Goal: Task Accomplishment & Management: Complete application form

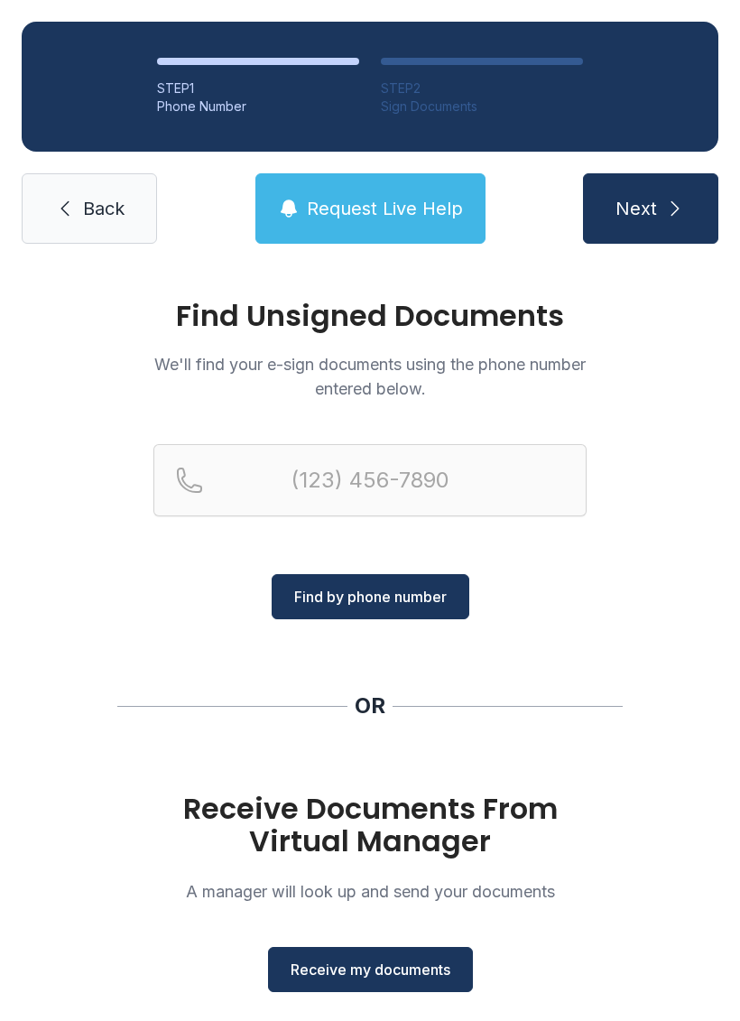
click at [465, 971] on button "Receive my documents" at bounding box center [370, 969] width 205 height 45
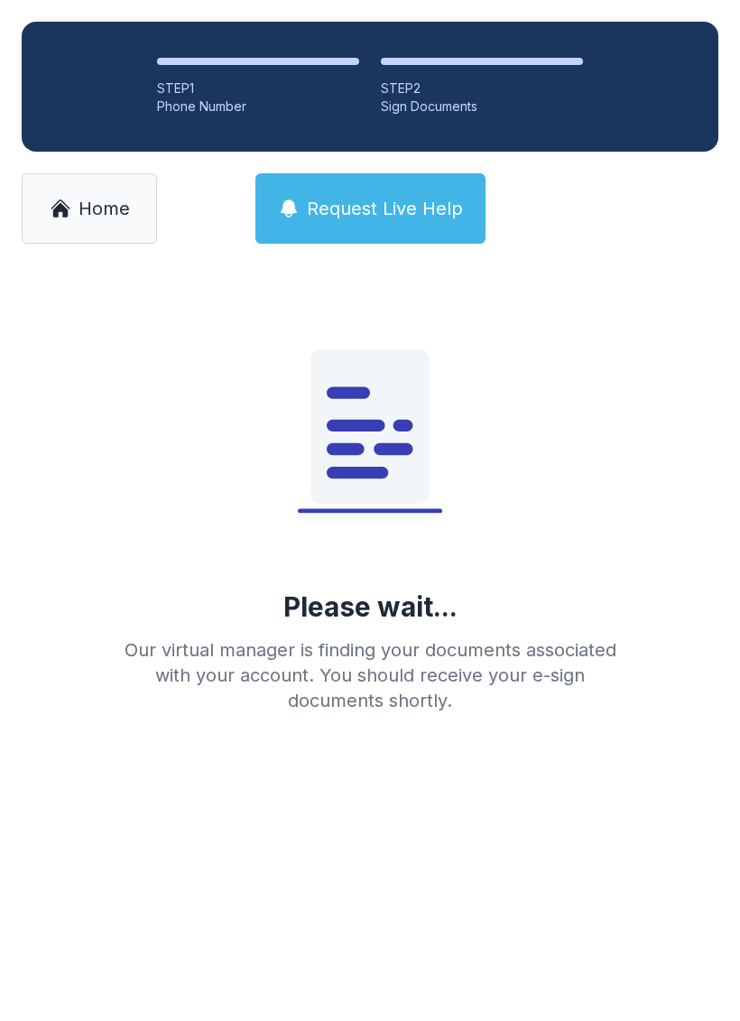
click at [171, 246] on div "STEP 1 Phone Number STEP 2 Sign Documents Home Request Live Help" at bounding box center [370, 132] width 740 height 265
click at [90, 208] on span "Home" at bounding box center [104, 208] width 51 height 25
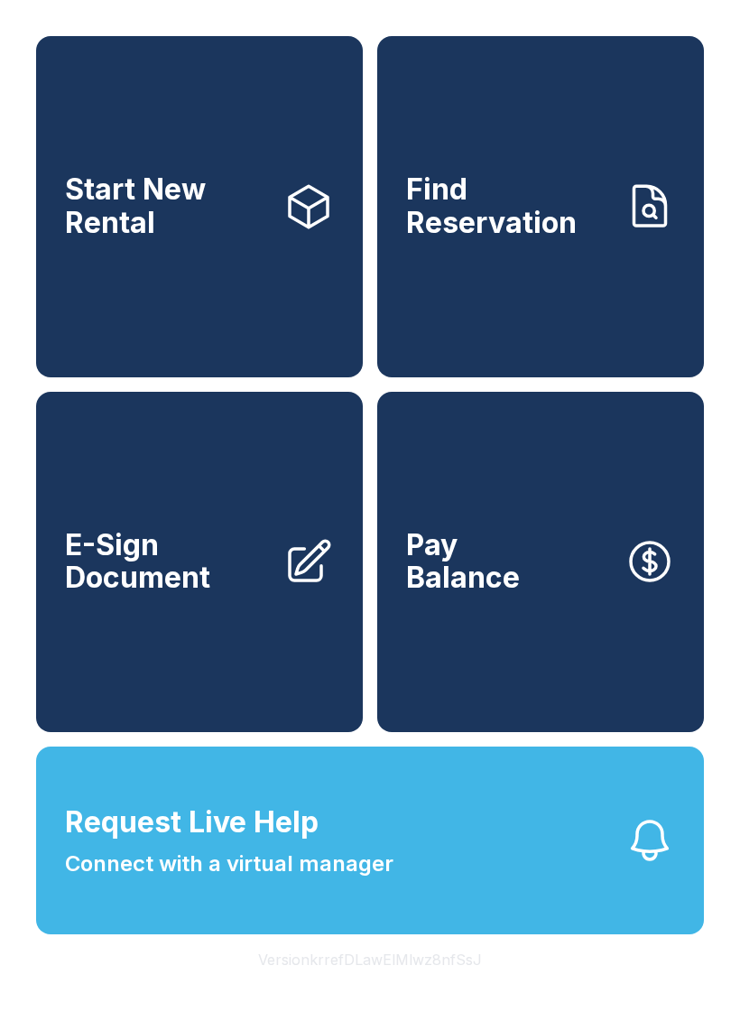
click at [174, 585] on span "E-Sign Document" at bounding box center [167, 562] width 204 height 66
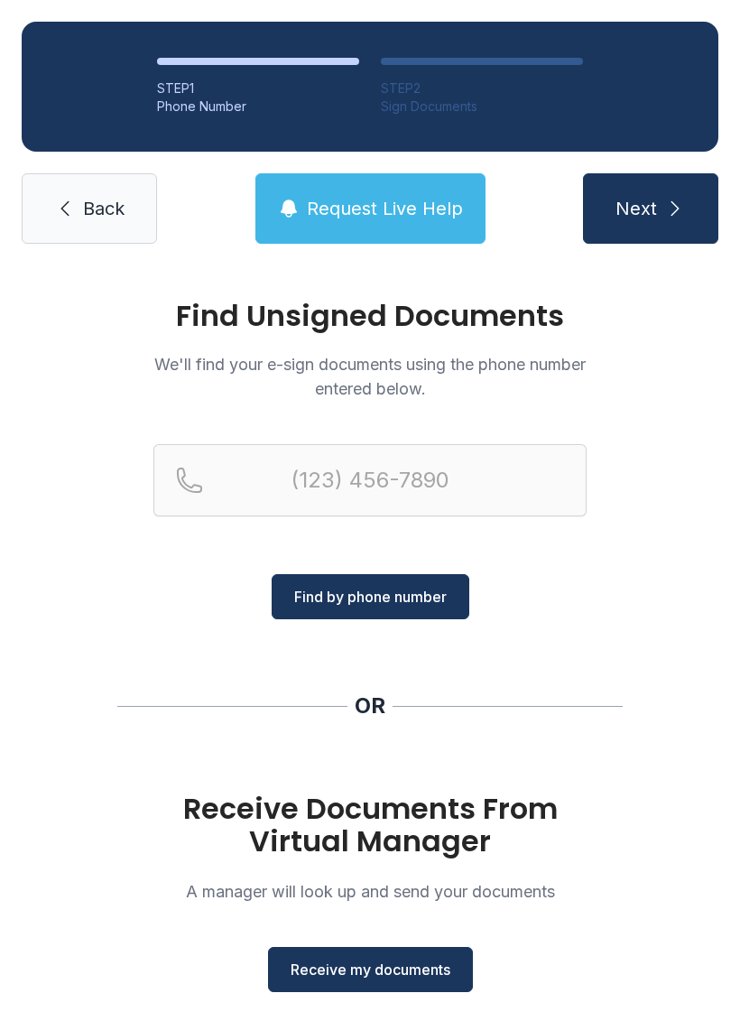
click at [427, 986] on button "Receive my documents" at bounding box center [370, 969] width 205 height 45
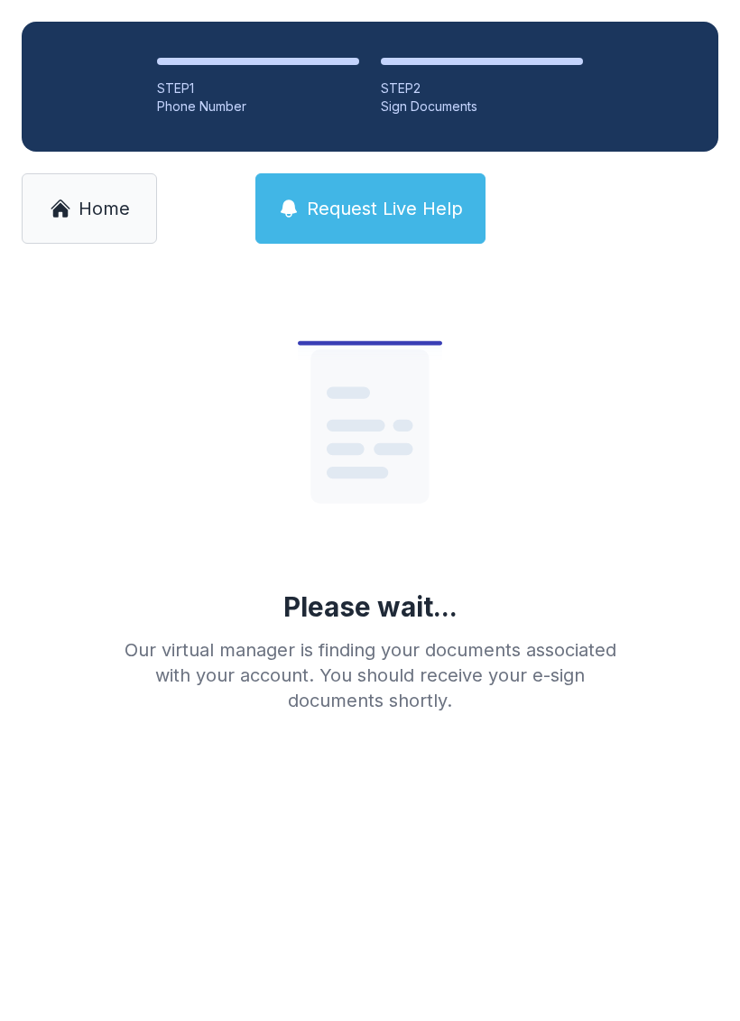
click at [80, 209] on span "Home" at bounding box center [104, 208] width 51 height 25
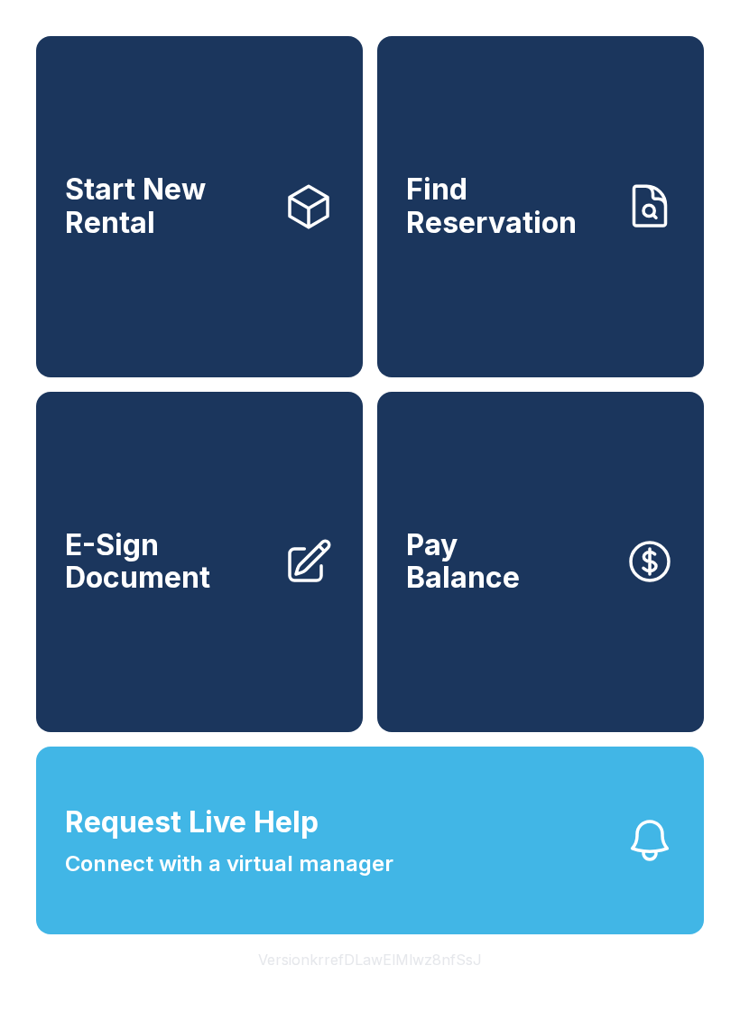
click at [238, 590] on span "E-Sign Document" at bounding box center [167, 562] width 204 height 66
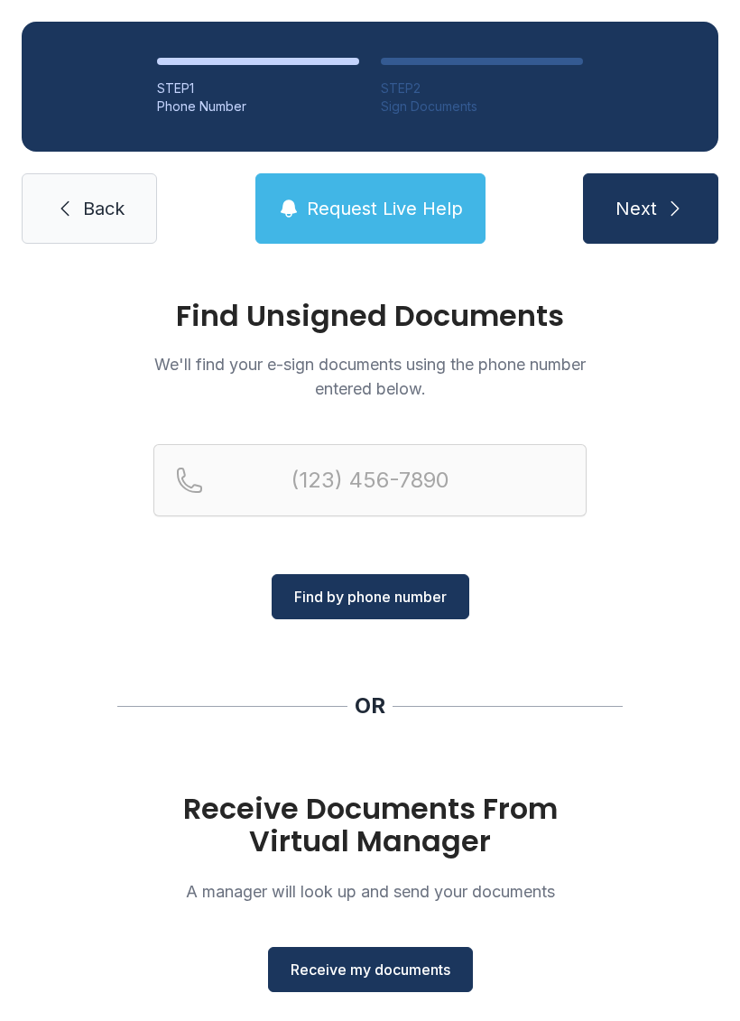
click at [393, 973] on span "Receive my documents" at bounding box center [371, 970] width 160 height 22
